Goal: Task Accomplishment & Management: Use online tool/utility

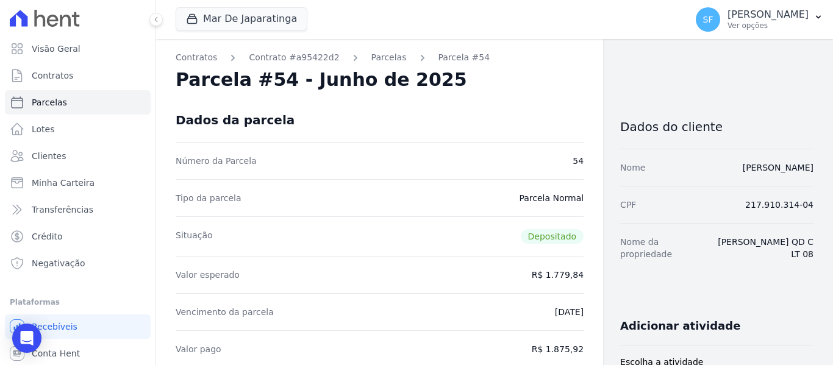
scroll to position [670, 0]
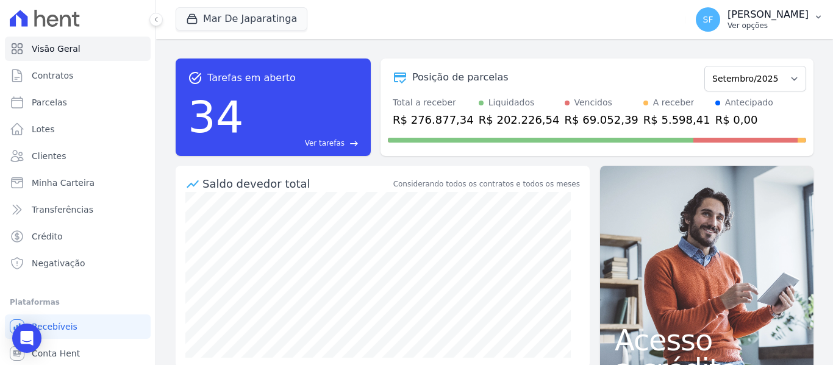
click at [769, 18] on p "[PERSON_NAME]" at bounding box center [767, 15] width 81 height 12
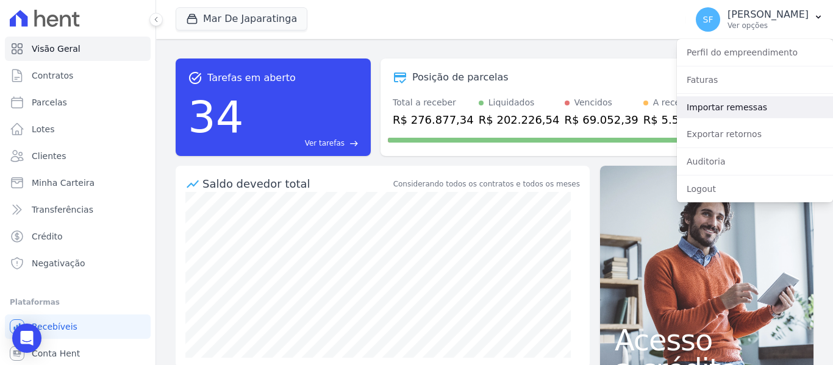
click at [723, 107] on link "Importar remessas" at bounding box center [755, 107] width 156 height 22
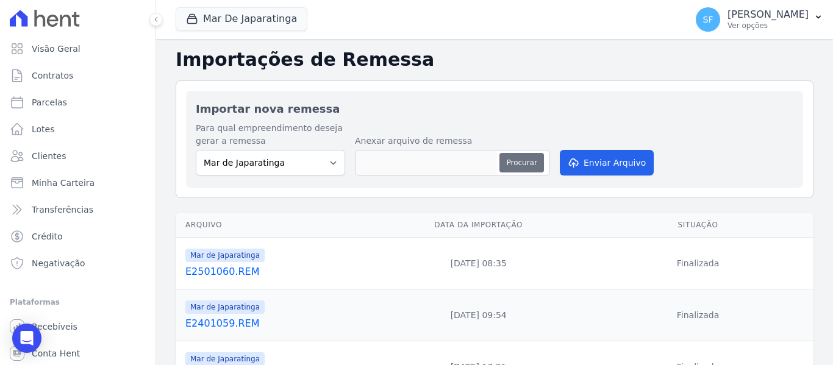
click at [522, 163] on button "Procurar" at bounding box center [521, 163] width 44 height 20
type input "E2601061.REM"
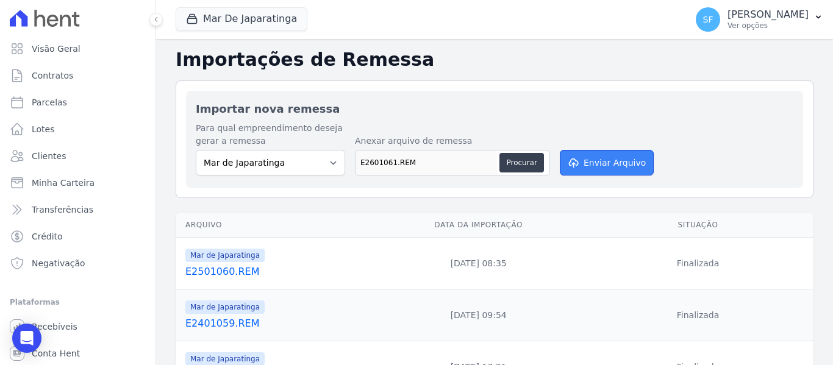
click at [602, 168] on button "Enviar Arquivo" at bounding box center [606, 163] width 94 height 26
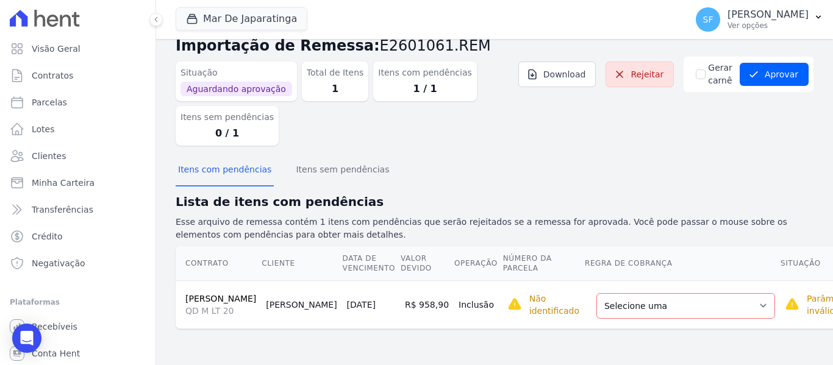
scroll to position [41, 0]
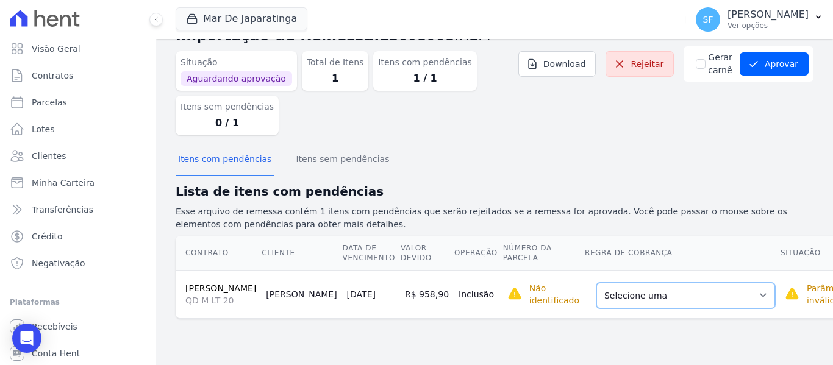
click at [700, 307] on select "Selecione uma Nova Parcela Avulsa Parcela Avulsa Existente Parcela Normal (121 …" at bounding box center [685, 296] width 179 height 26
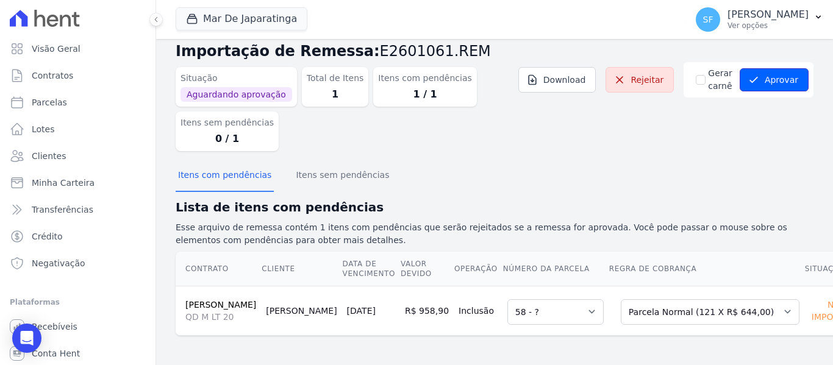
click at [780, 68] on button "Aprovar" at bounding box center [773, 79] width 69 height 23
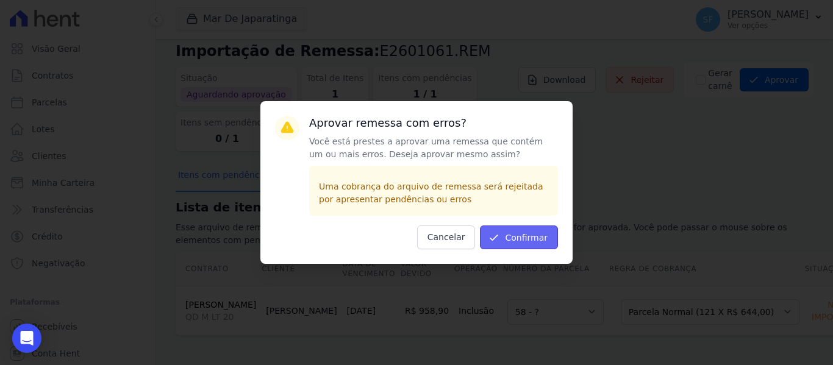
click at [505, 238] on button "Confirmar" at bounding box center [519, 238] width 78 height 24
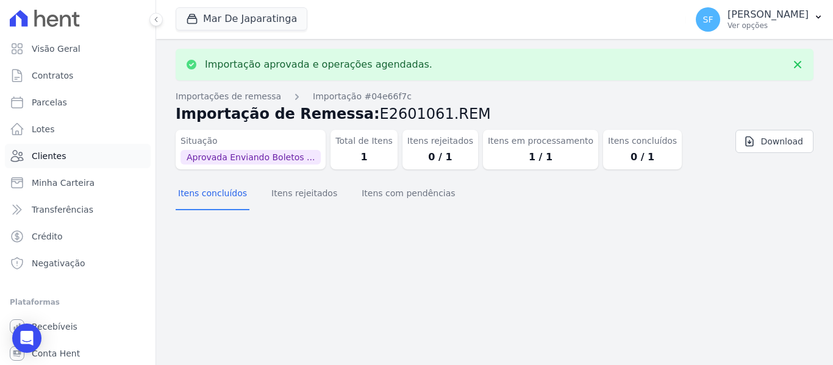
click at [41, 157] on span "Clientes" at bounding box center [49, 156] width 34 height 12
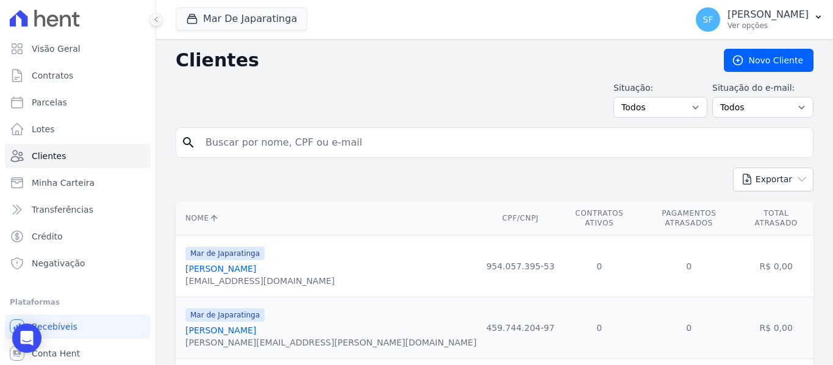
click at [444, 154] on input "search" at bounding box center [502, 142] width 609 height 24
type input "heleno"
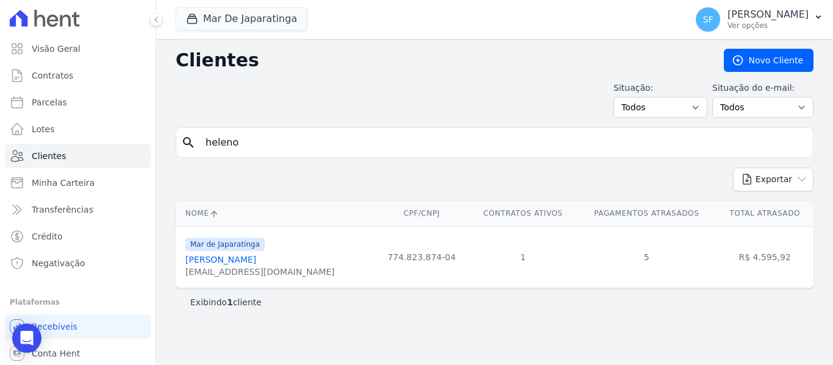
click at [235, 263] on link "[PERSON_NAME]" at bounding box center [220, 260] width 71 height 10
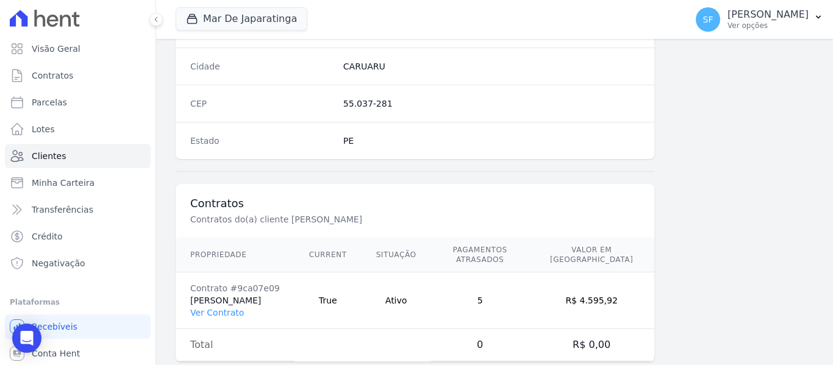
scroll to position [785, 0]
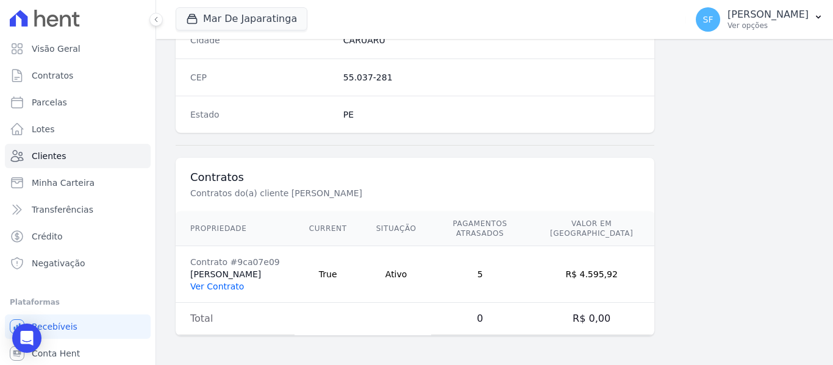
click at [202, 285] on link "Ver Contrato" at bounding box center [217, 287] width 54 height 10
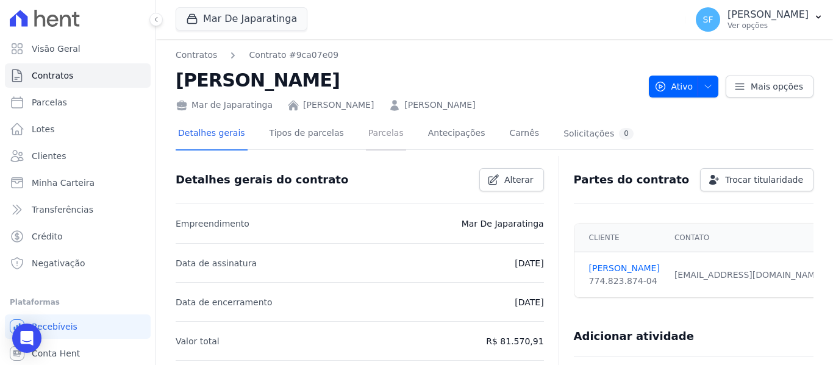
click at [369, 142] on link "Parcelas" at bounding box center [386, 134] width 40 height 32
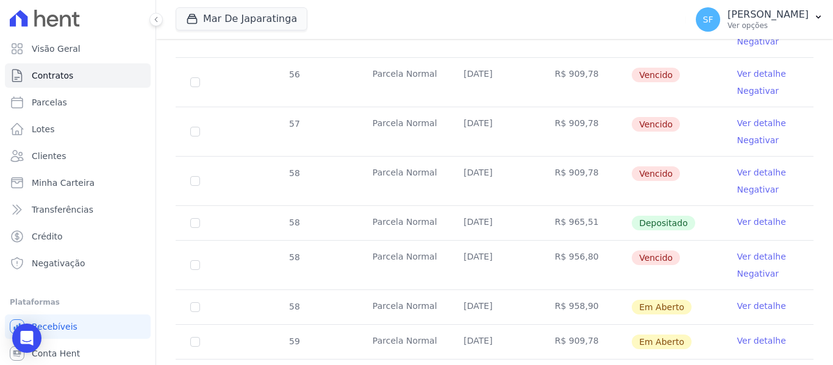
scroll to position [645, 0]
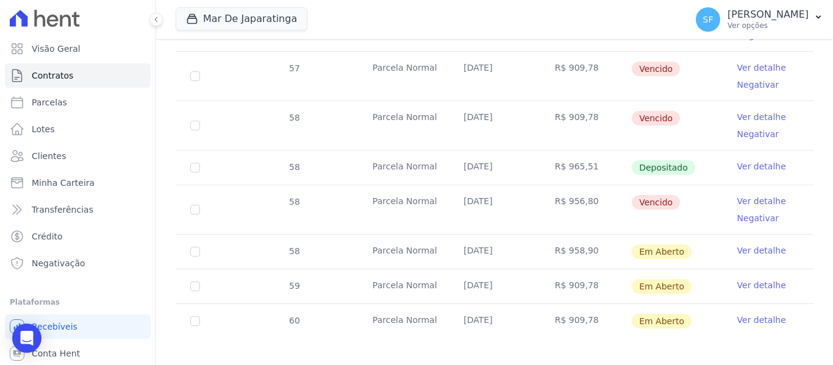
click at [747, 244] on link "Ver detalhe" at bounding box center [761, 250] width 49 height 12
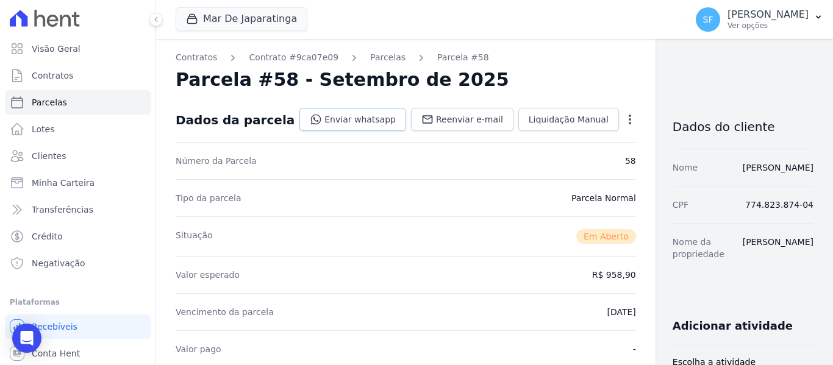
click at [331, 121] on link "Enviar whatsapp" at bounding box center [352, 119] width 107 height 23
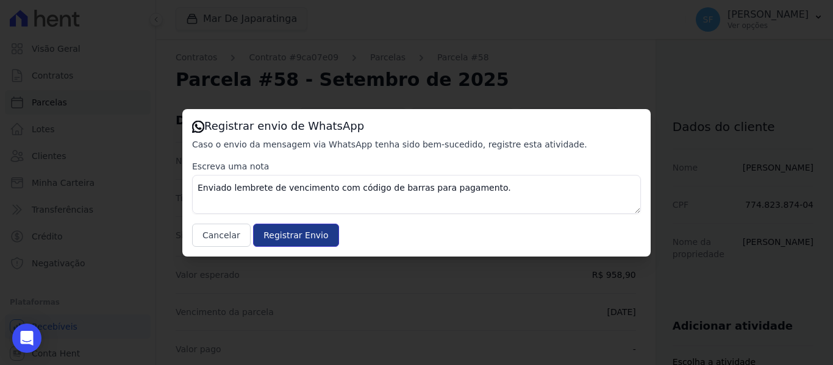
click at [309, 239] on input "Registrar Envio" at bounding box center [295, 235] width 85 height 23
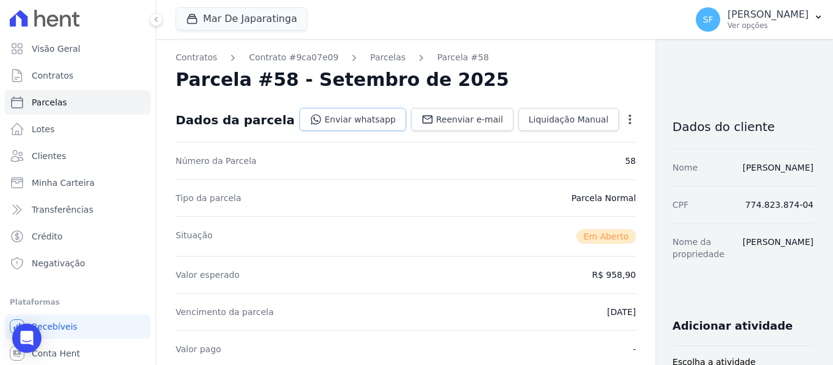
click at [302, 115] on link "Enviar whatsapp" at bounding box center [352, 119] width 107 height 23
